Goal: Transaction & Acquisition: Purchase product/service

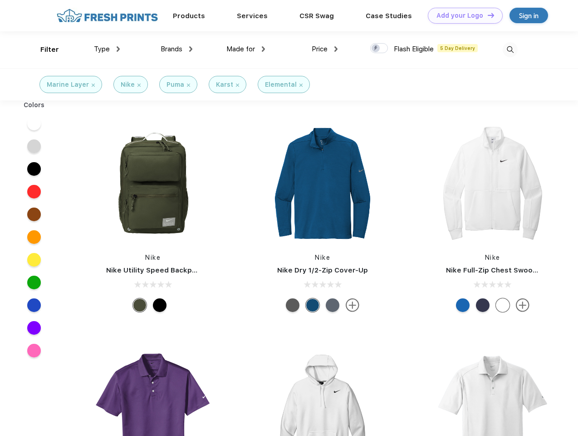
click at [462, 15] on link "Add your Logo Design Tool" at bounding box center [465, 16] width 75 height 16
click at [0, 0] on div "Design Tool" at bounding box center [0, 0] width 0 height 0
click at [487, 15] on link "Add your Logo Design Tool" at bounding box center [465, 16] width 75 height 16
click at [44, 49] on div "Filter" at bounding box center [49, 49] width 19 height 10
click at [107, 49] on span "Type" at bounding box center [102, 49] width 16 height 8
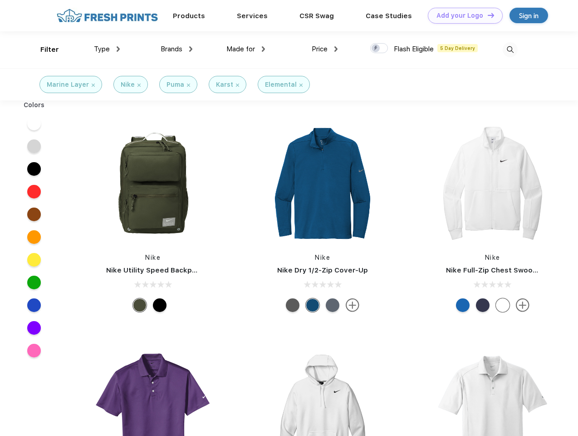
click at [176, 49] on span "Brands" at bounding box center [172, 49] width 22 height 8
click at [246, 49] on span "Made for" at bounding box center [240, 49] width 29 height 8
click at [325, 49] on span "Price" at bounding box center [320, 49] width 16 height 8
click at [379, 49] on div at bounding box center [379, 48] width 18 height 10
click at [376, 49] on input "checkbox" at bounding box center [373, 46] width 6 height 6
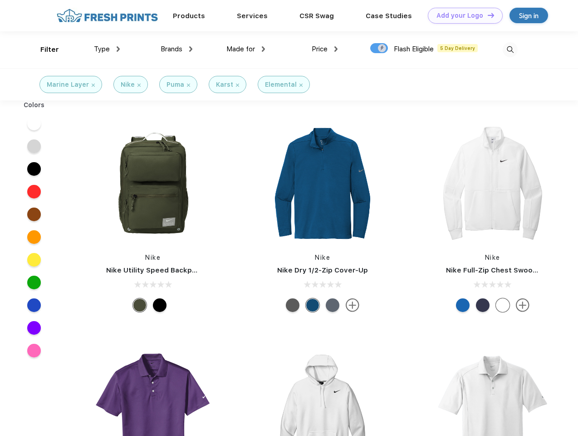
click at [510, 49] on img at bounding box center [510, 49] width 15 height 15
